Goal: Task Accomplishment & Management: Complete application form

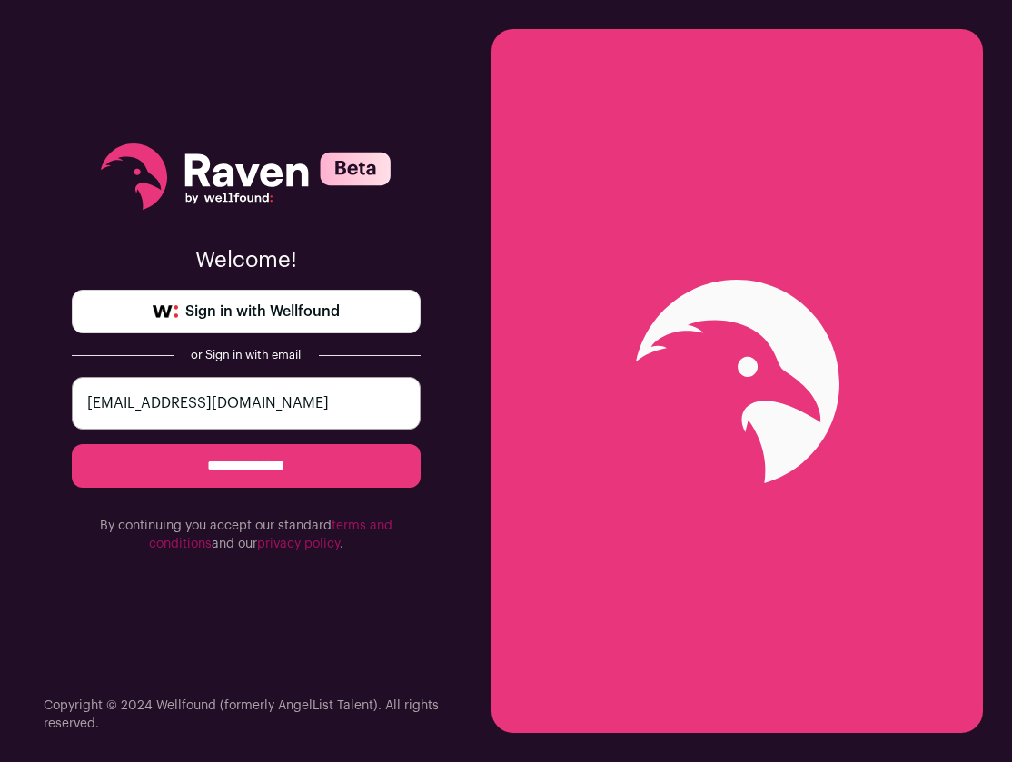
type input "afdreher@gmail.com"
click at [245, 466] on input "**********" at bounding box center [246, 466] width 349 height 44
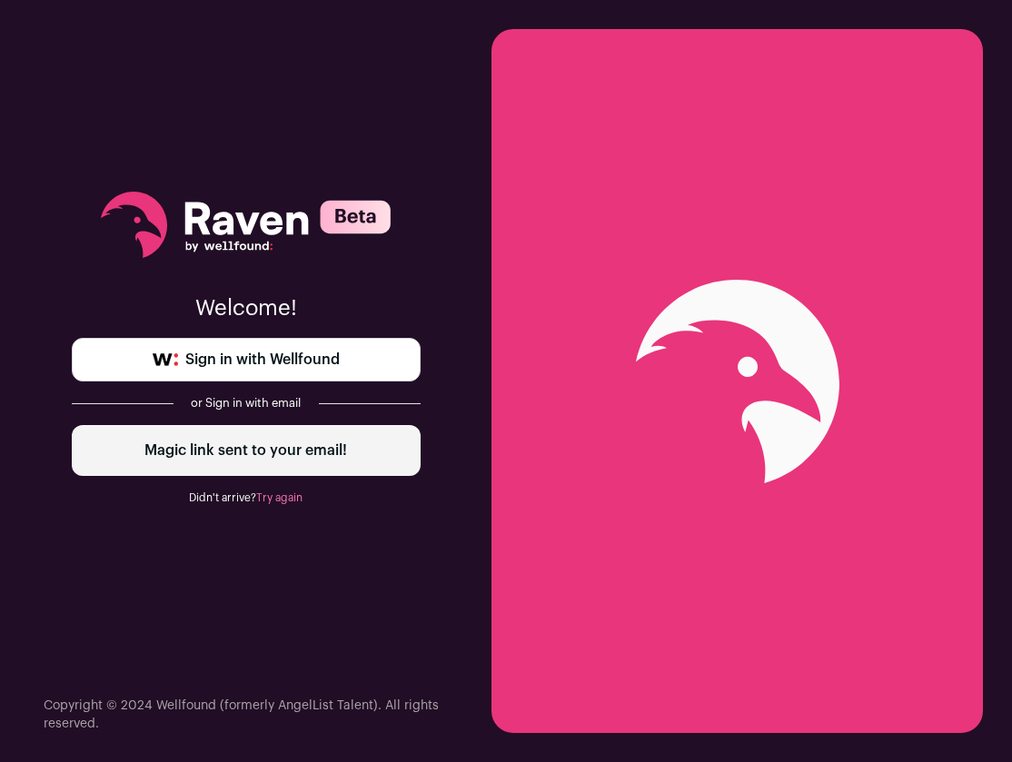
click at [294, 458] on div "Magic link sent to your email!" at bounding box center [246, 450] width 349 height 51
click at [288, 367] on span "Sign in with Wellfound" at bounding box center [262, 360] width 154 height 22
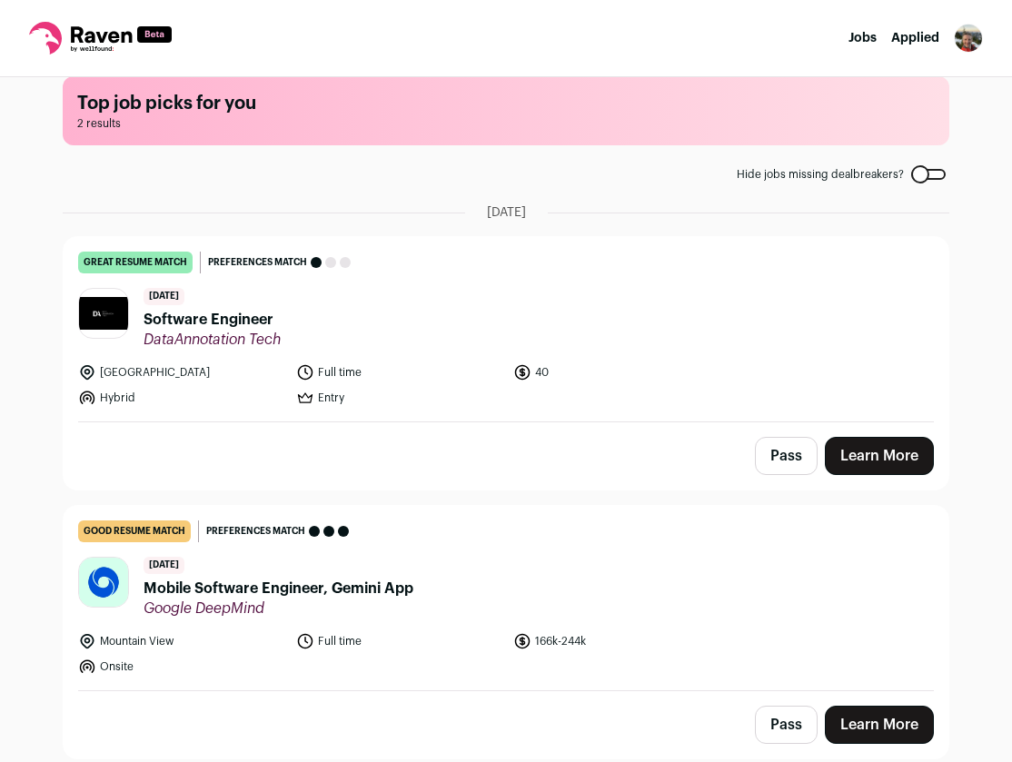
click at [275, 590] on span "Mobile Software Engineer, Gemini App" at bounding box center [279, 589] width 270 height 22
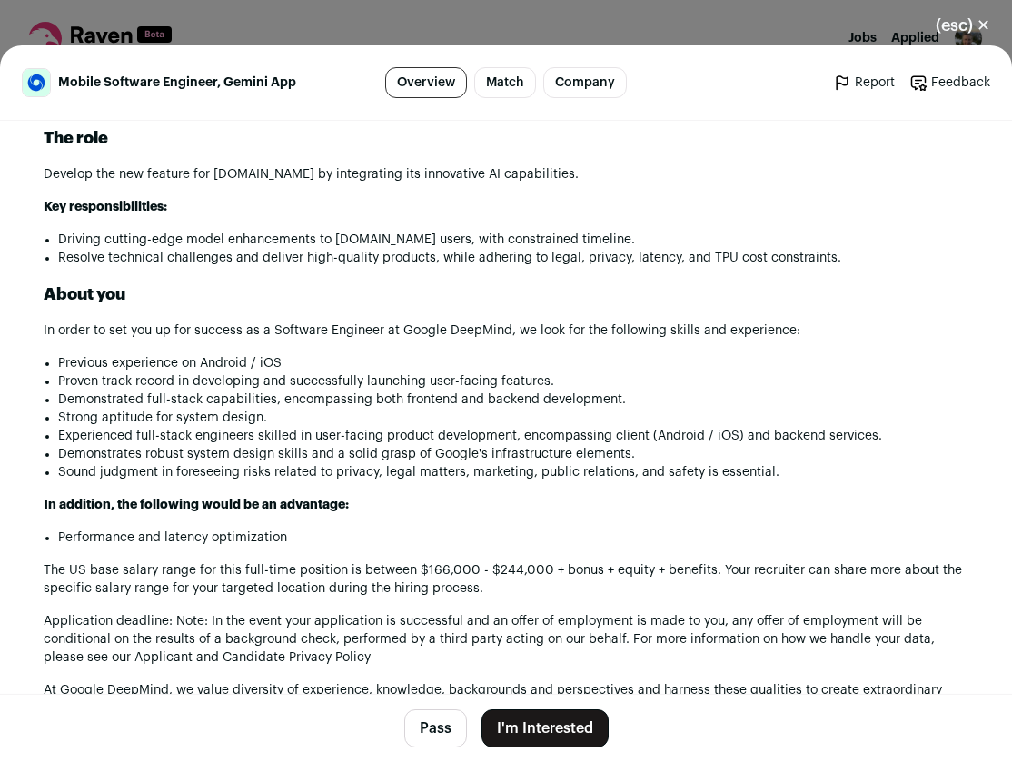
scroll to position [1189, 0]
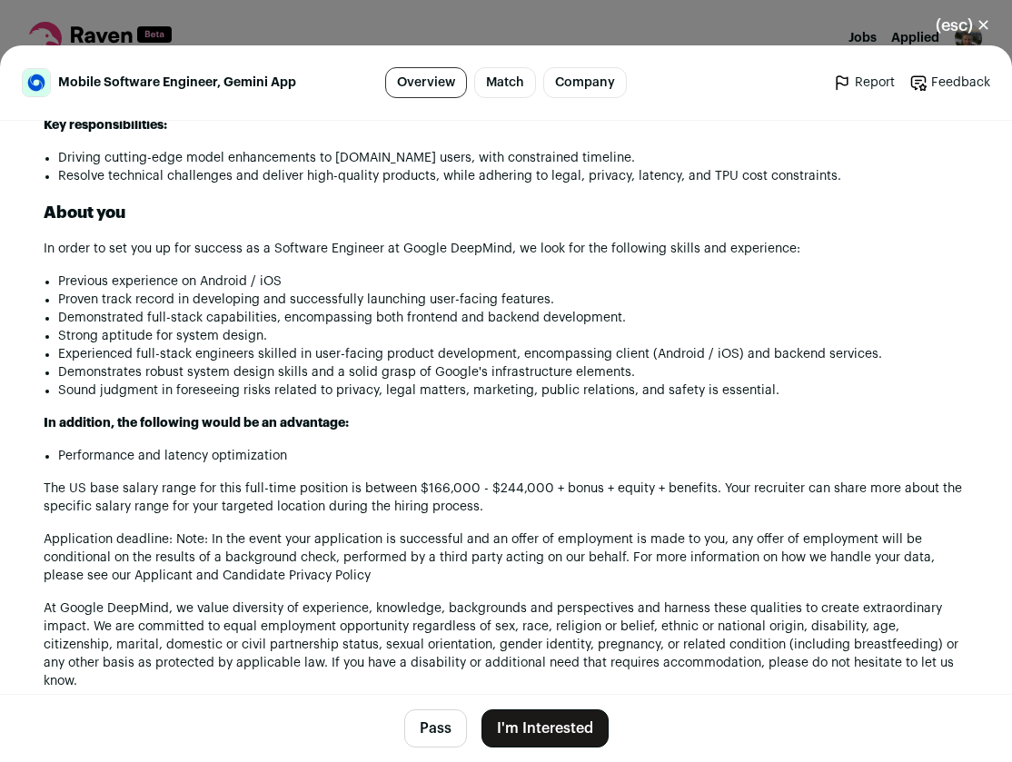
click at [535, 737] on button "I'm Interested" at bounding box center [545, 729] width 127 height 38
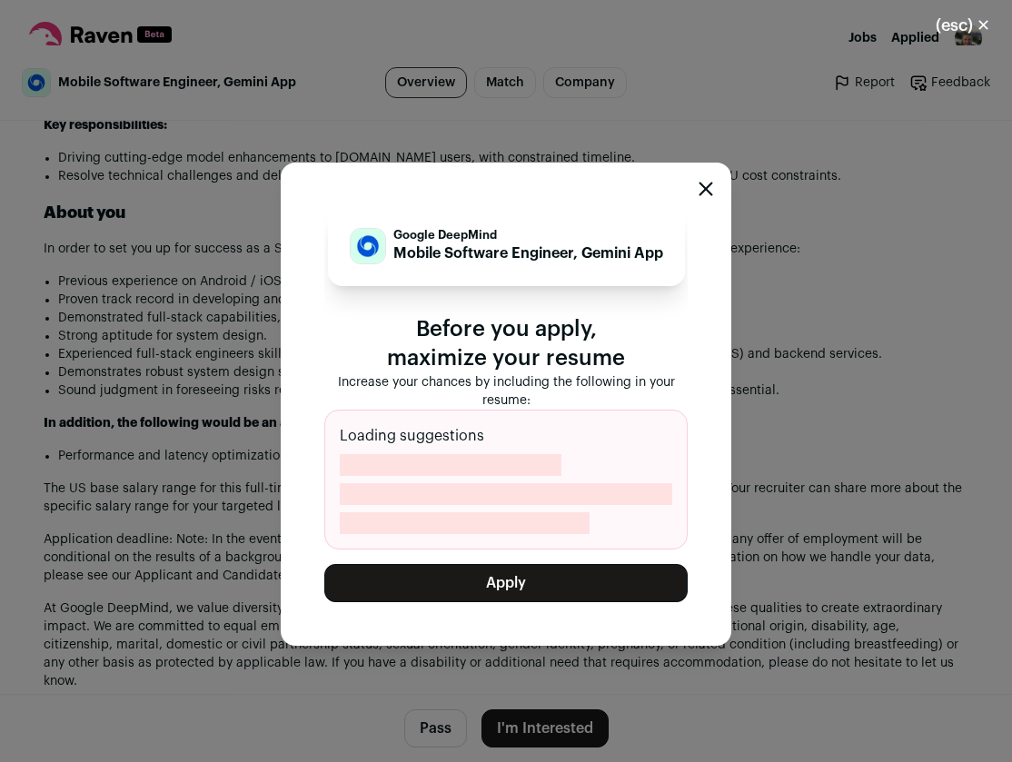
click at [704, 194] on icon "Close modal" at bounding box center [706, 189] width 15 height 15
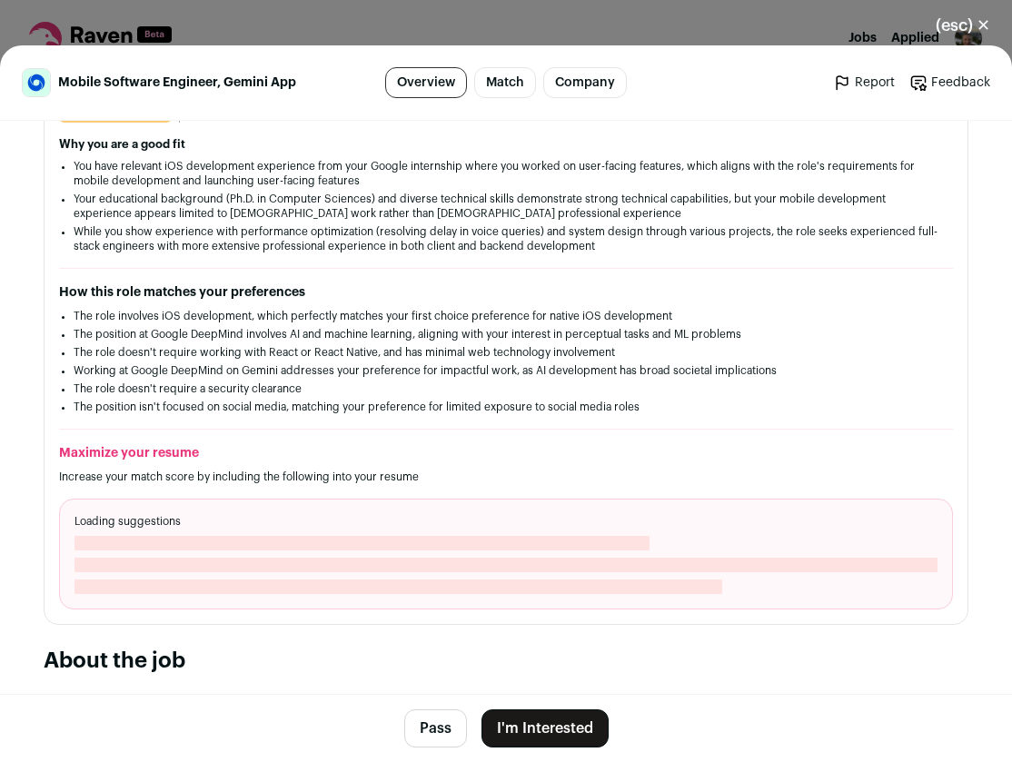
scroll to position [380, 0]
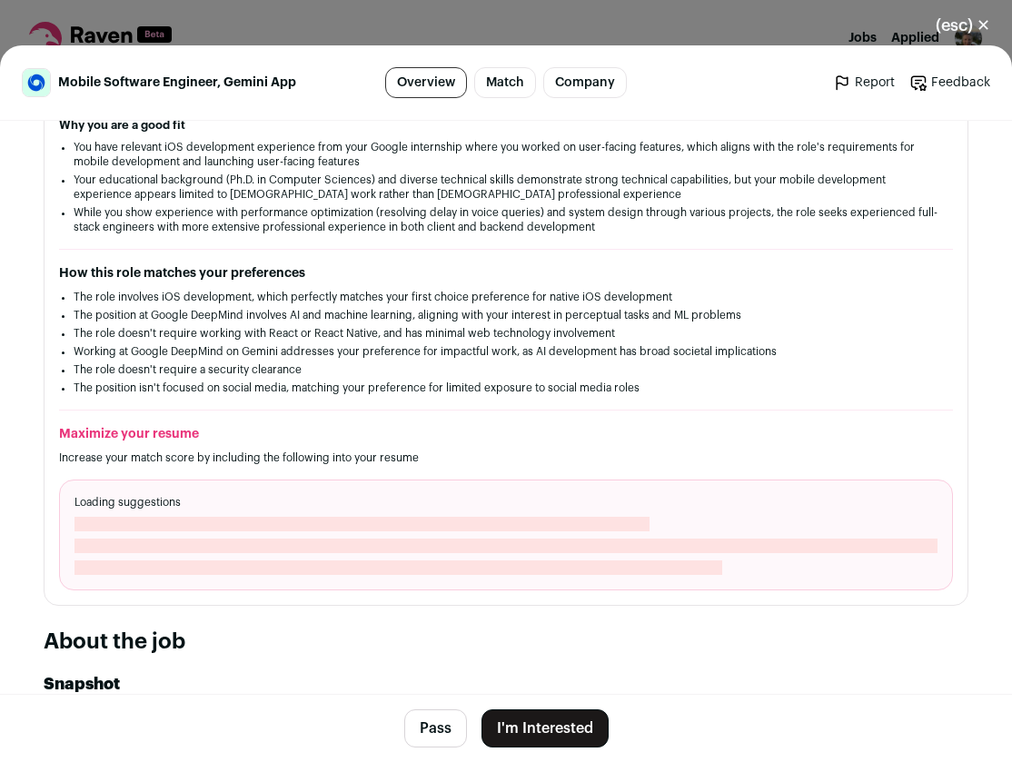
click at [980, 25] on button "(esc) ✕" at bounding box center [963, 25] width 98 height 40
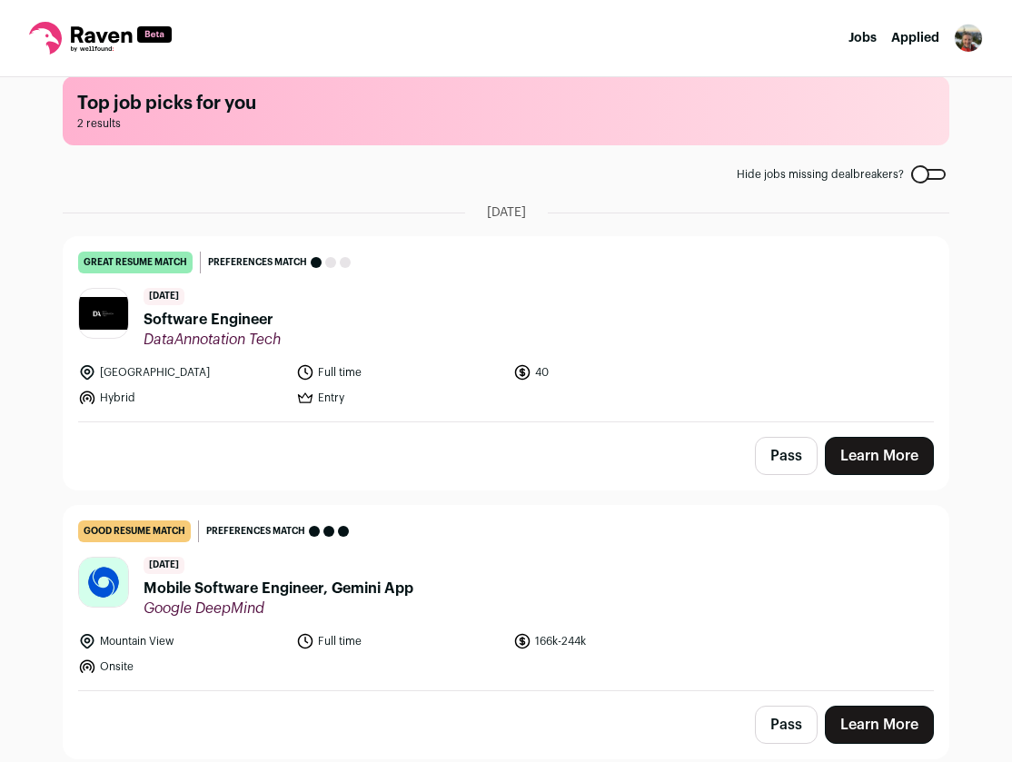
click at [208, 591] on span "Mobile Software Engineer, Gemini App" at bounding box center [279, 589] width 270 height 22
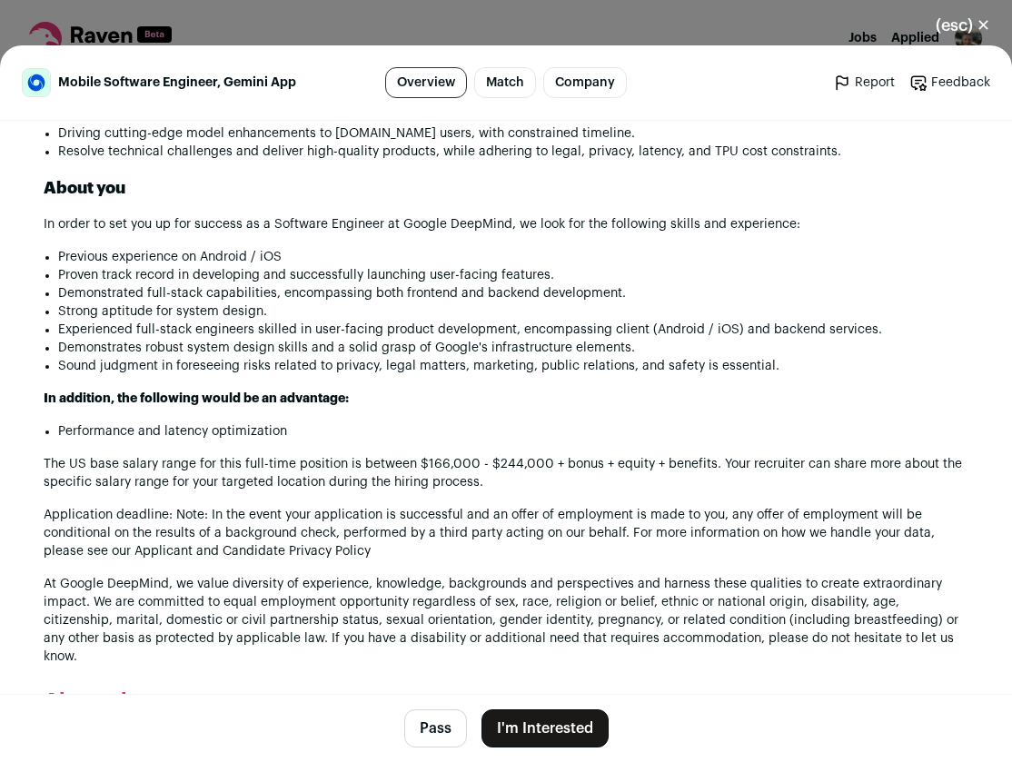
scroll to position [1230, 0]
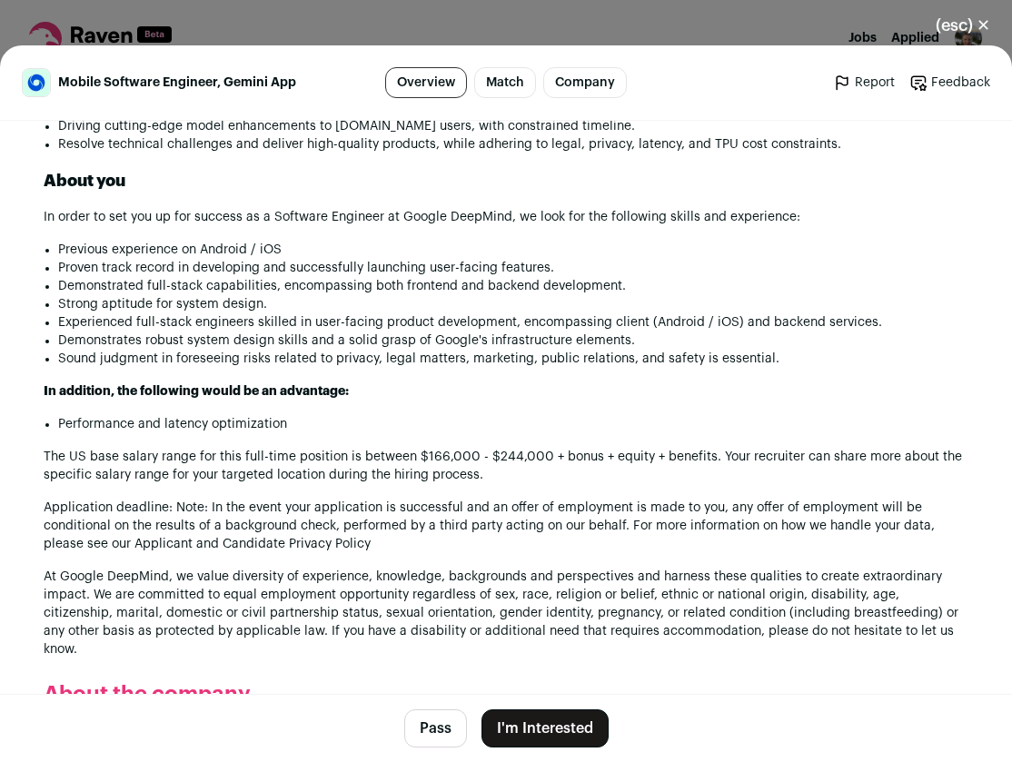
click at [548, 725] on button "I'm Interested" at bounding box center [545, 729] width 127 height 38
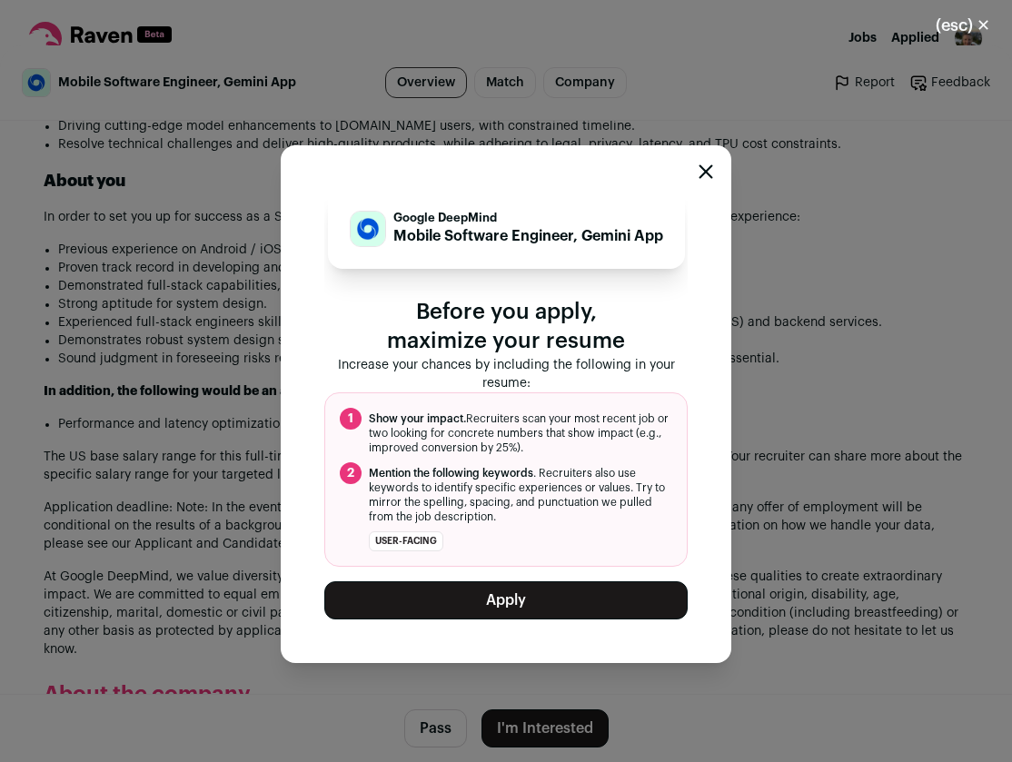
click at [536, 604] on button "Apply" at bounding box center [505, 600] width 363 height 38
